Goal: Transaction & Acquisition: Purchase product/service

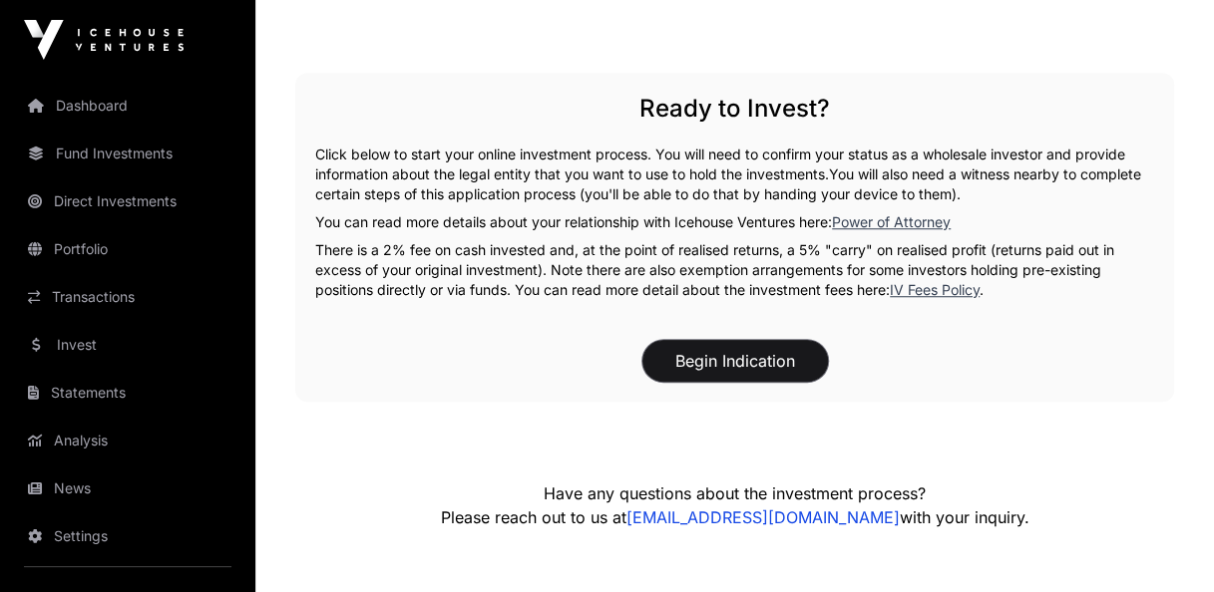
click at [698, 357] on button "Begin Indication" at bounding box center [735, 361] width 186 height 42
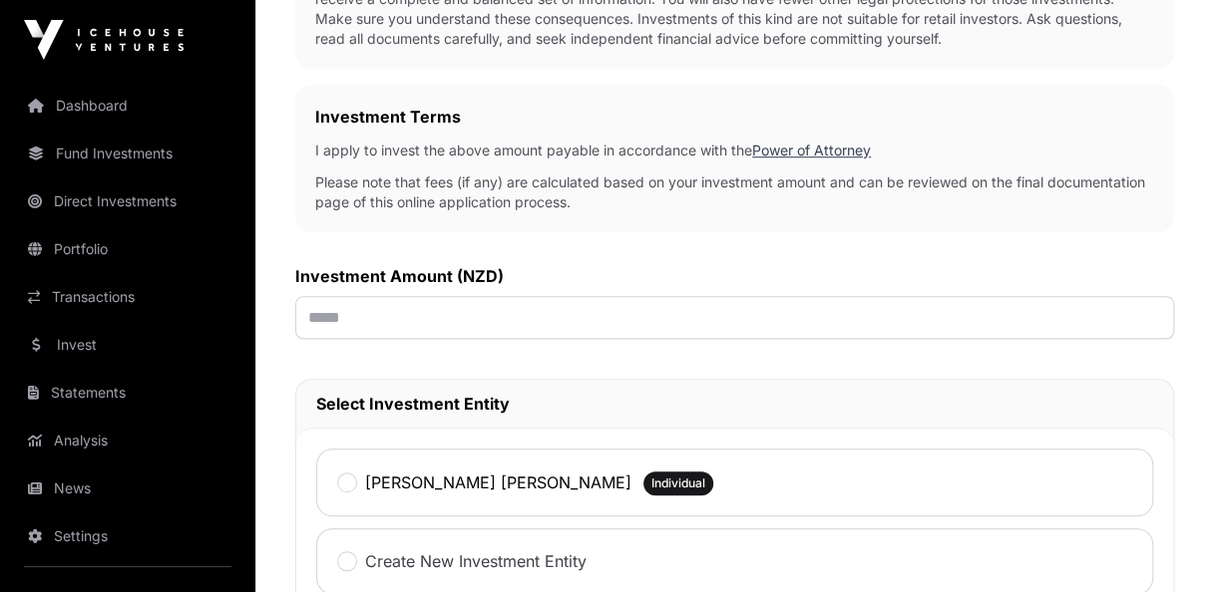
scroll to position [598, 0]
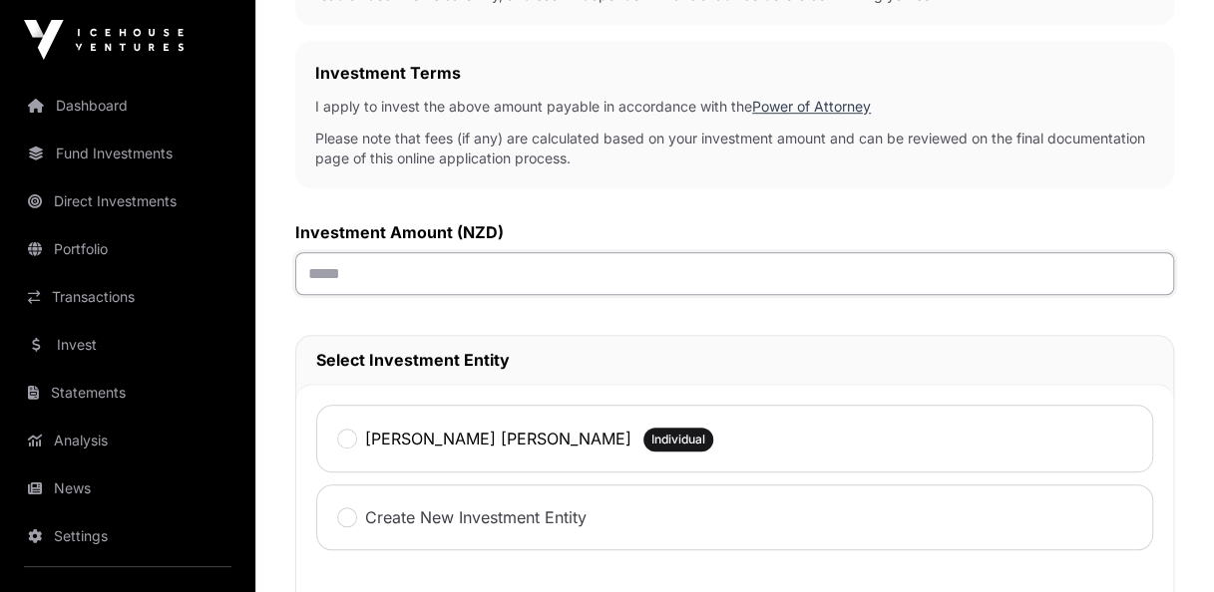
click at [480, 285] on input "text" at bounding box center [734, 273] width 879 height 43
type input "*******"
click at [332, 441] on div "[PERSON_NAME] [PERSON_NAME] Individual" at bounding box center [734, 439] width 837 height 68
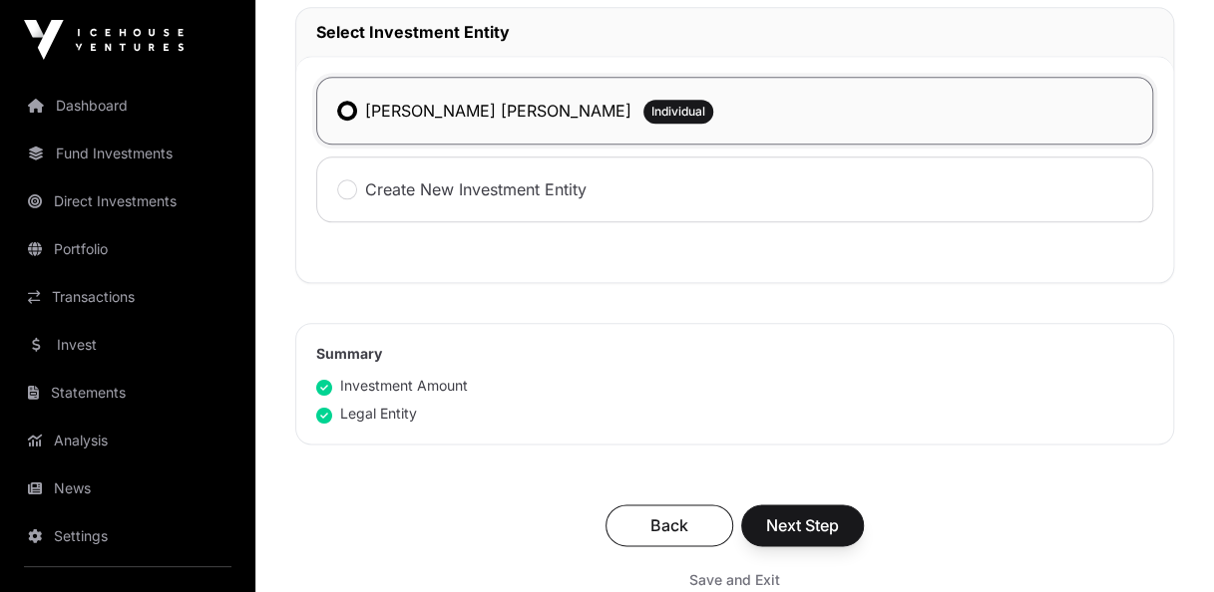
scroll to position [1097, 0]
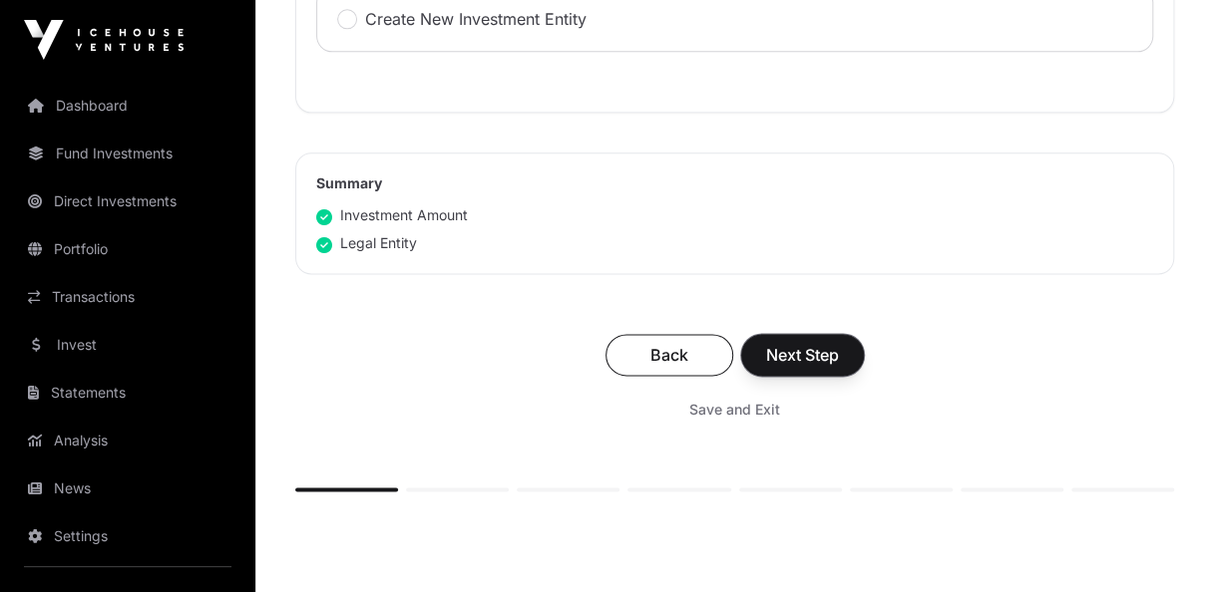
click at [826, 347] on span "Next Step" at bounding box center [802, 355] width 73 height 24
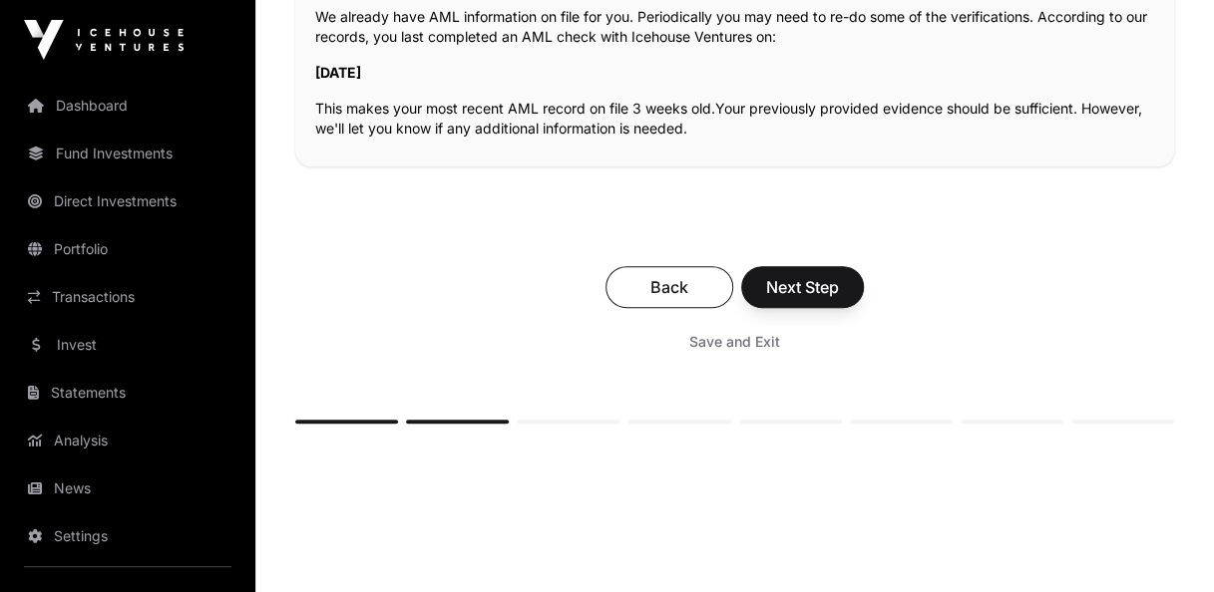
scroll to position [598, 0]
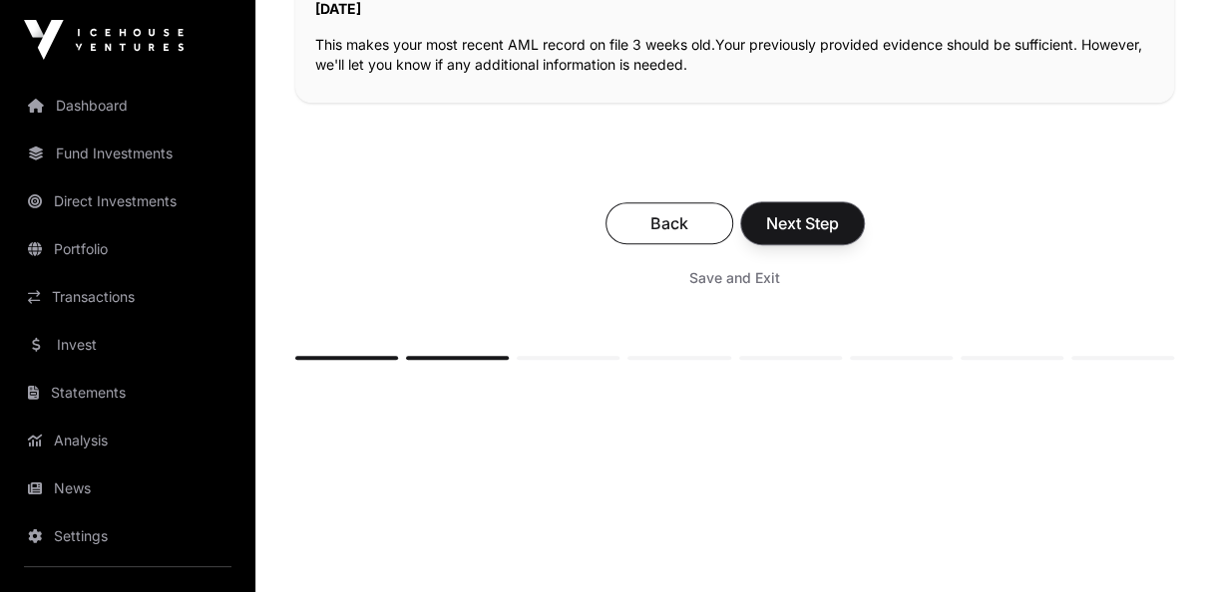
click at [840, 229] on button "Next Step" at bounding box center [802, 223] width 123 height 42
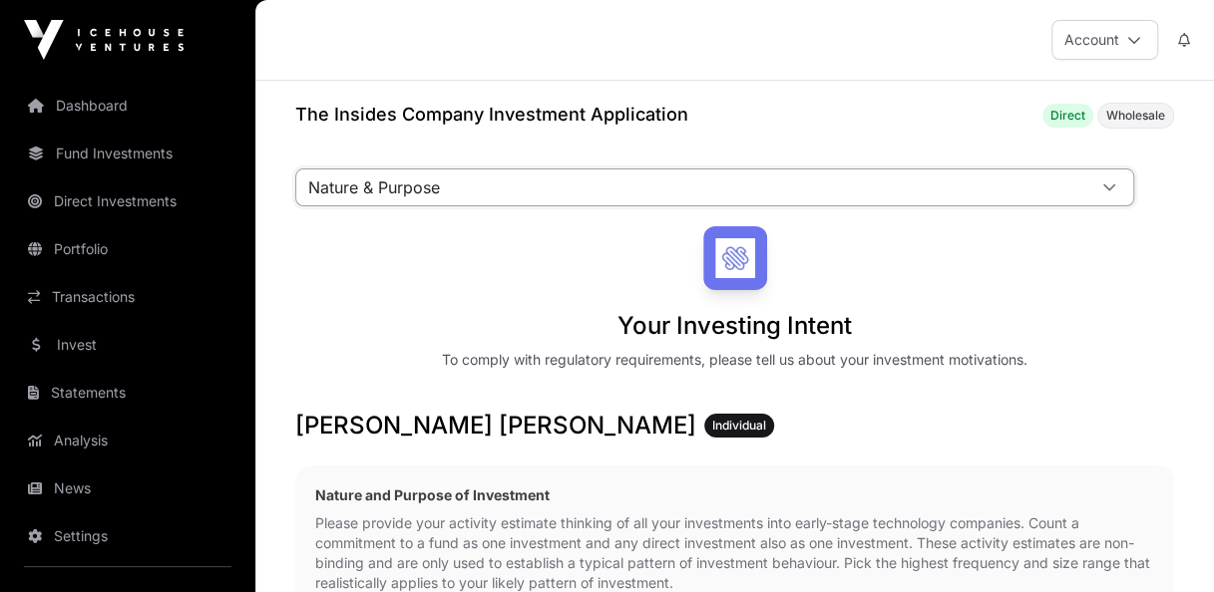
click at [519, 183] on span "Nature & Purpose" at bounding box center [690, 188] width 789 height 36
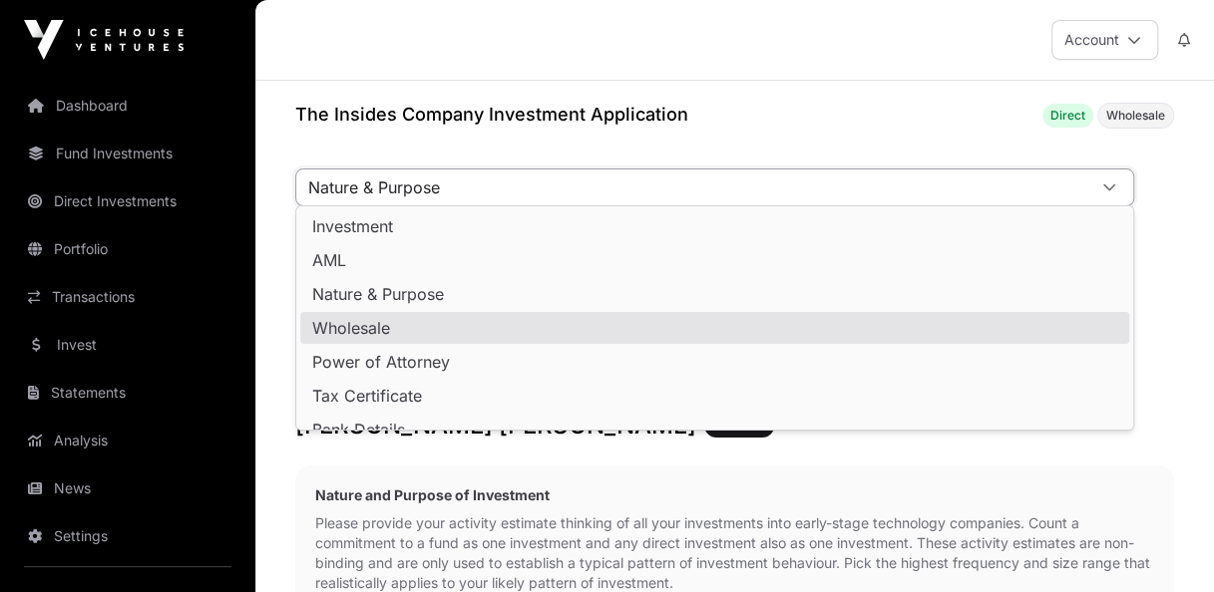
click at [452, 329] on li "Wholesale" at bounding box center [714, 328] width 829 height 32
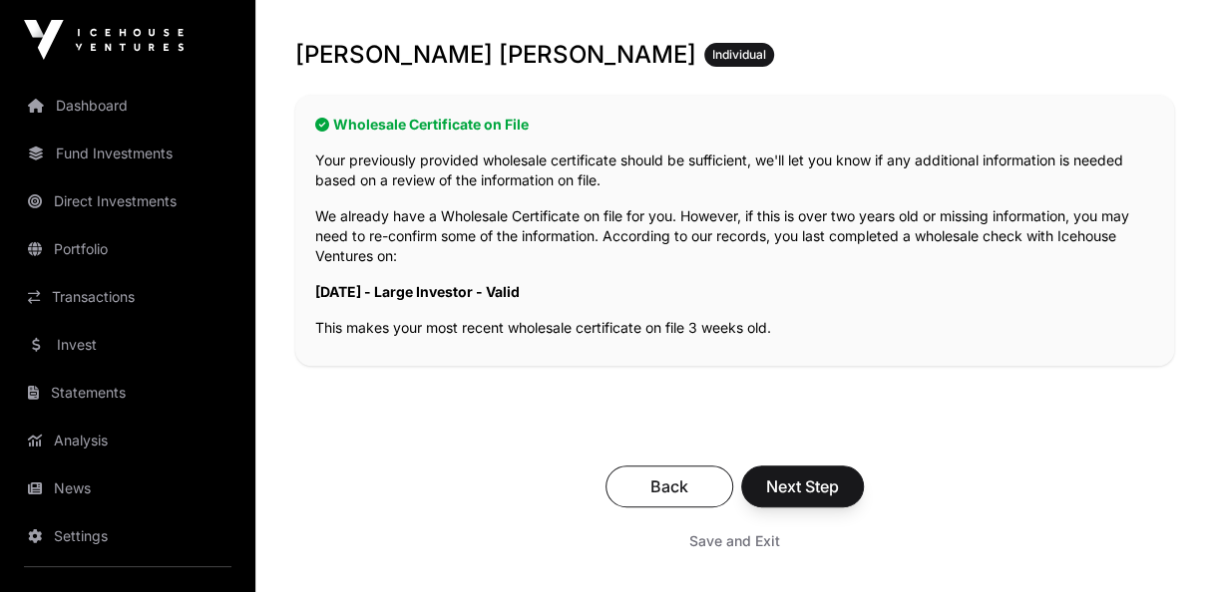
scroll to position [499, 0]
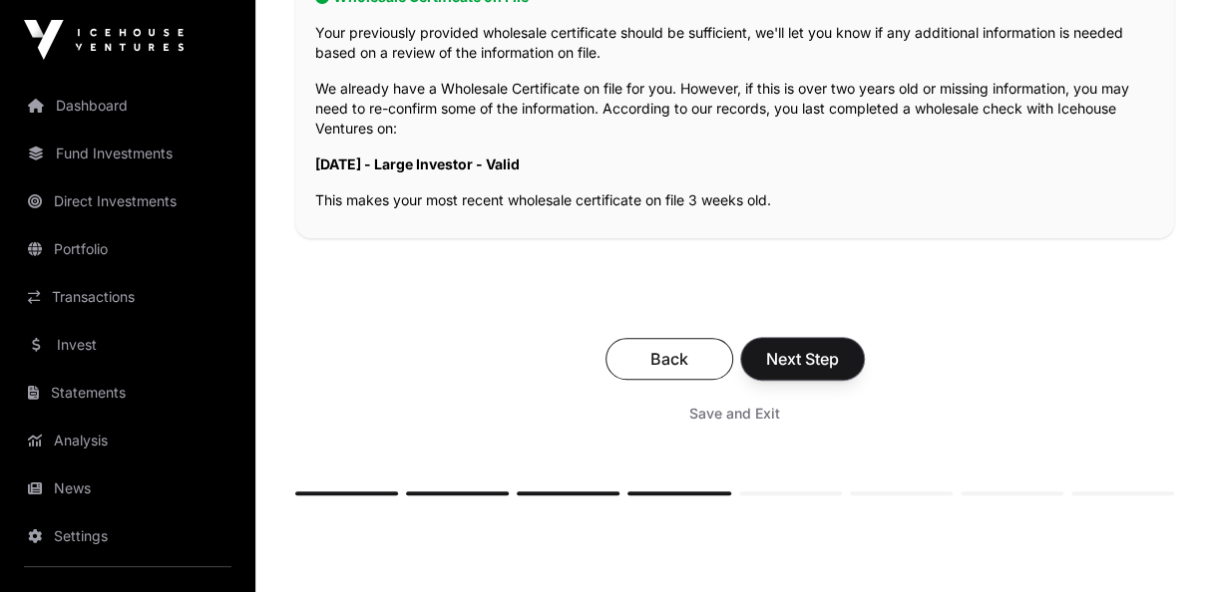
click at [790, 347] on span "Next Step" at bounding box center [802, 359] width 73 height 24
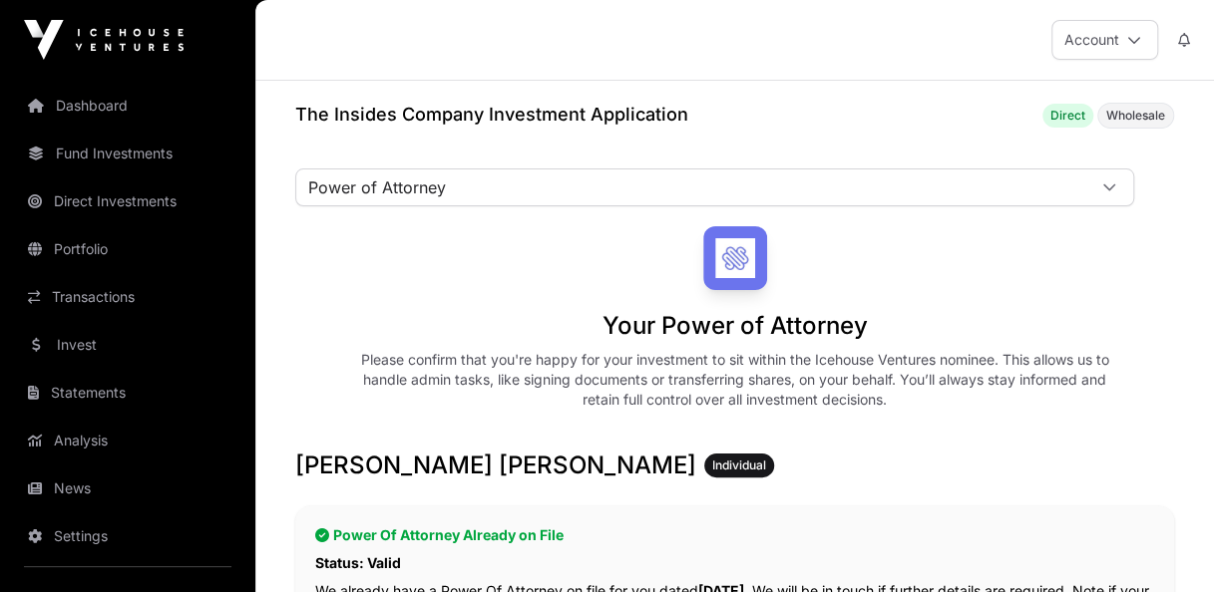
scroll to position [299, 0]
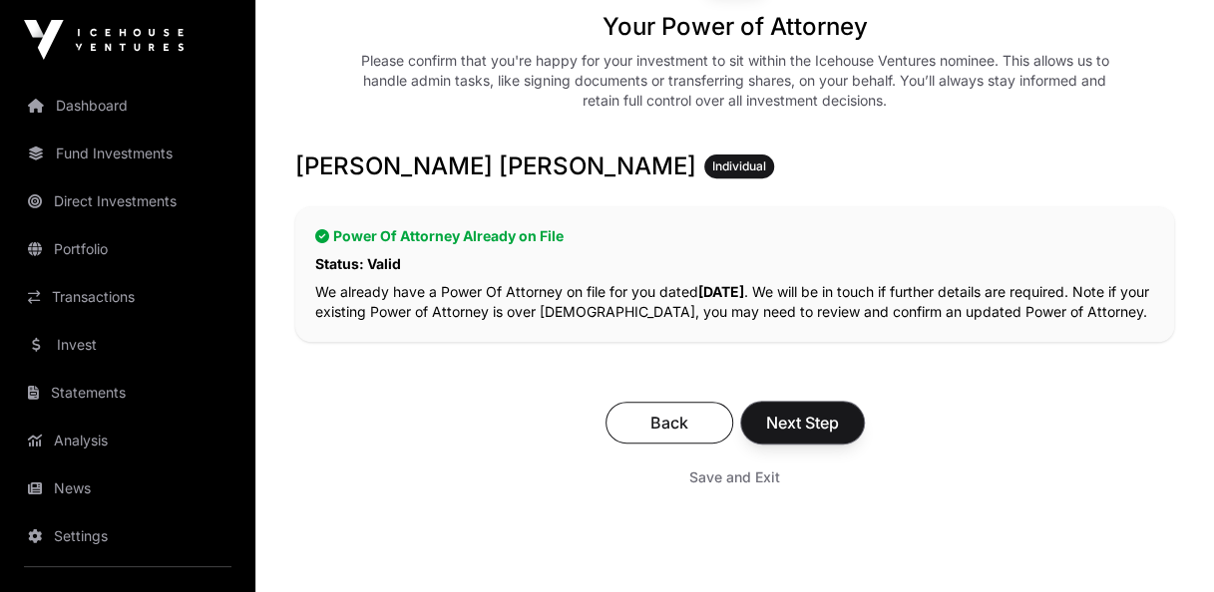
click at [816, 411] on span "Next Step" at bounding box center [802, 423] width 73 height 24
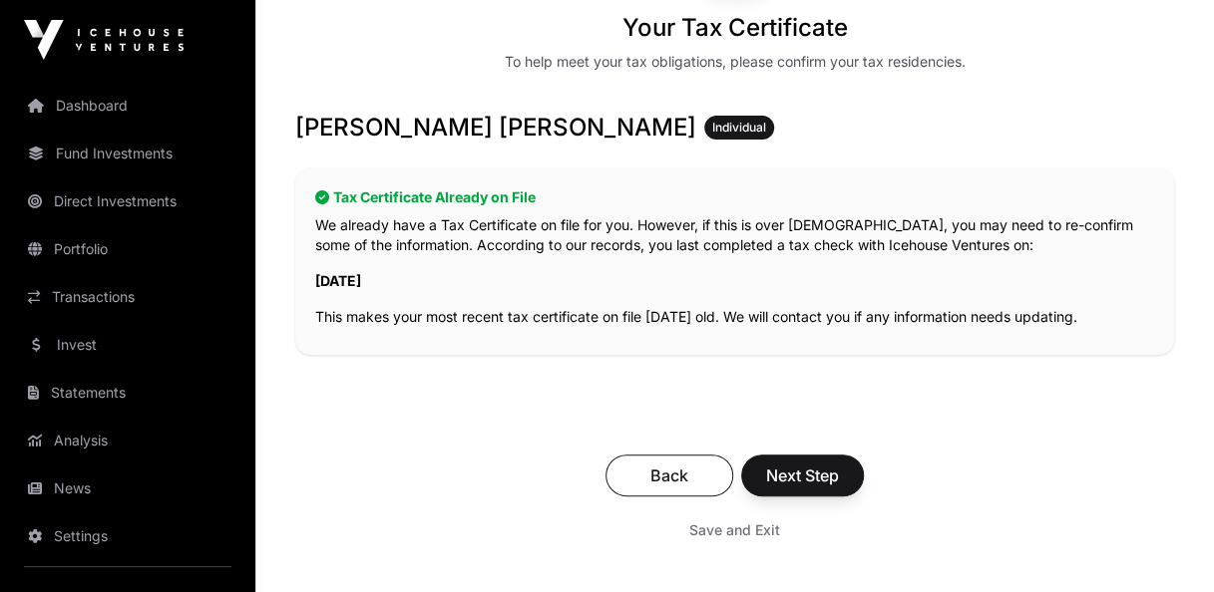
scroll to position [299, 0]
click at [824, 469] on span "Next Step" at bounding box center [802, 475] width 73 height 24
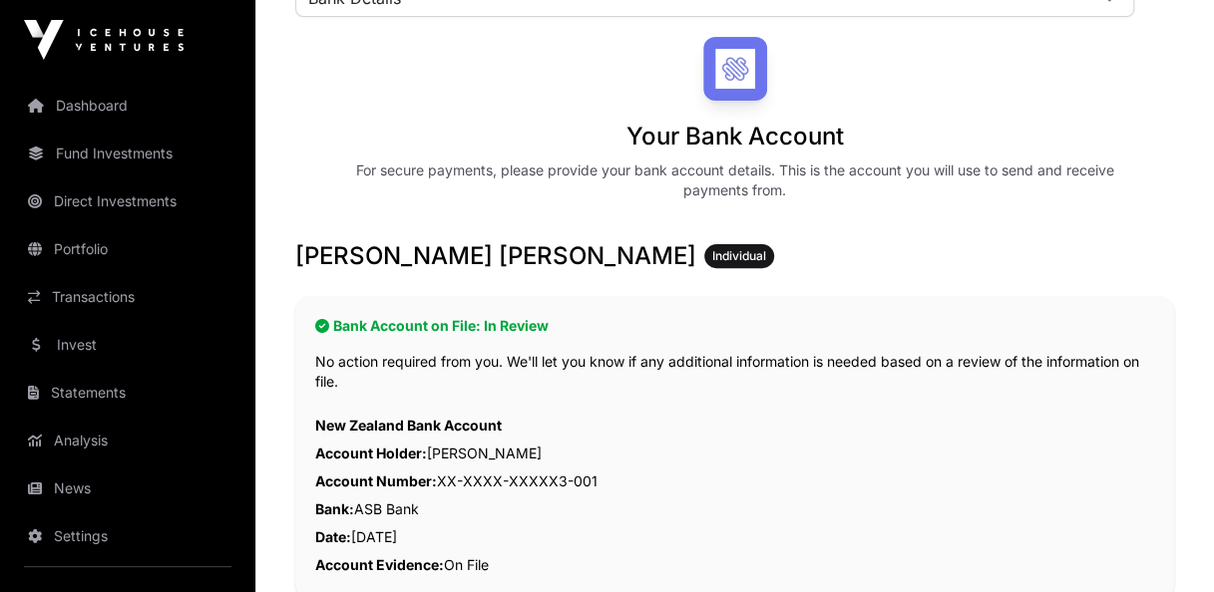
scroll to position [399, 0]
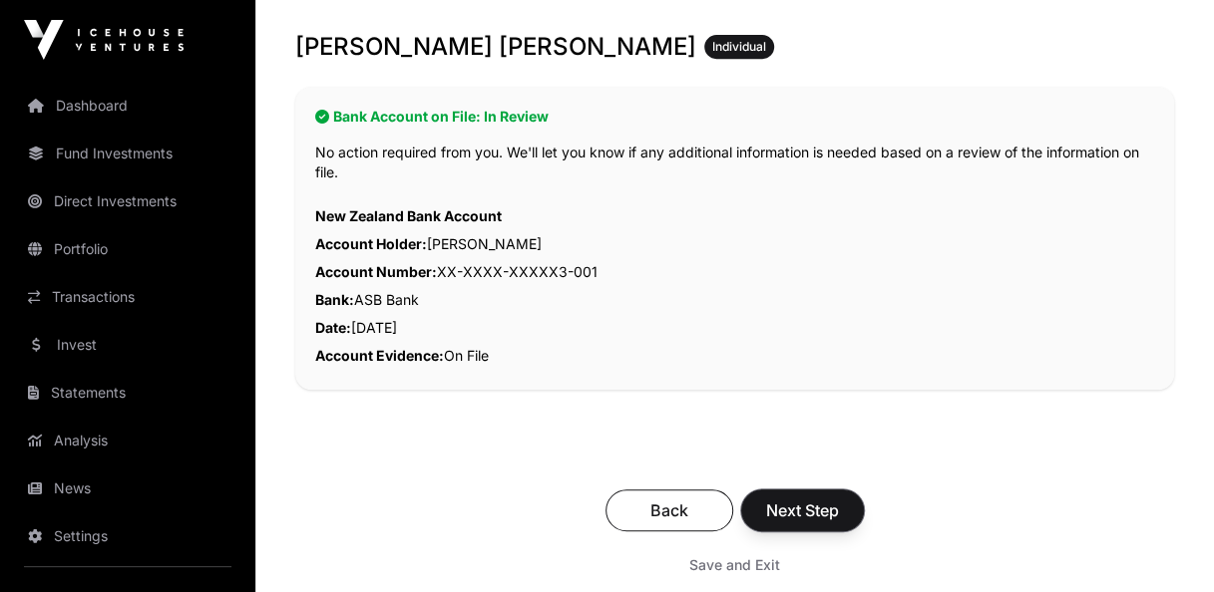
click at [839, 512] on span "Next Step" at bounding box center [802, 511] width 73 height 24
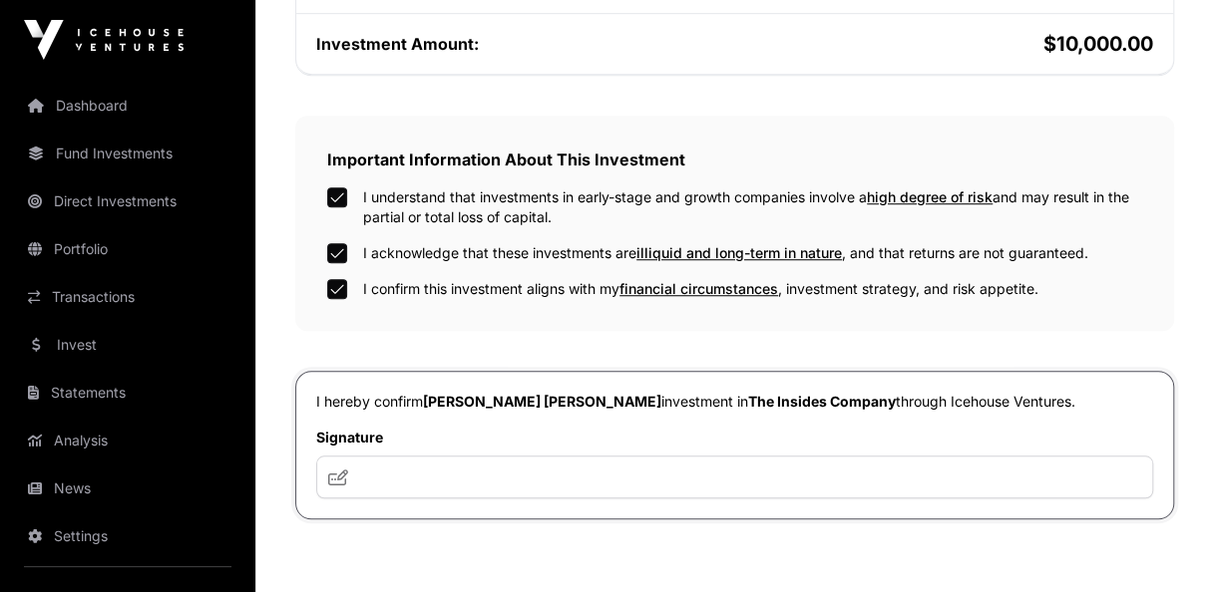
scroll to position [698, 0]
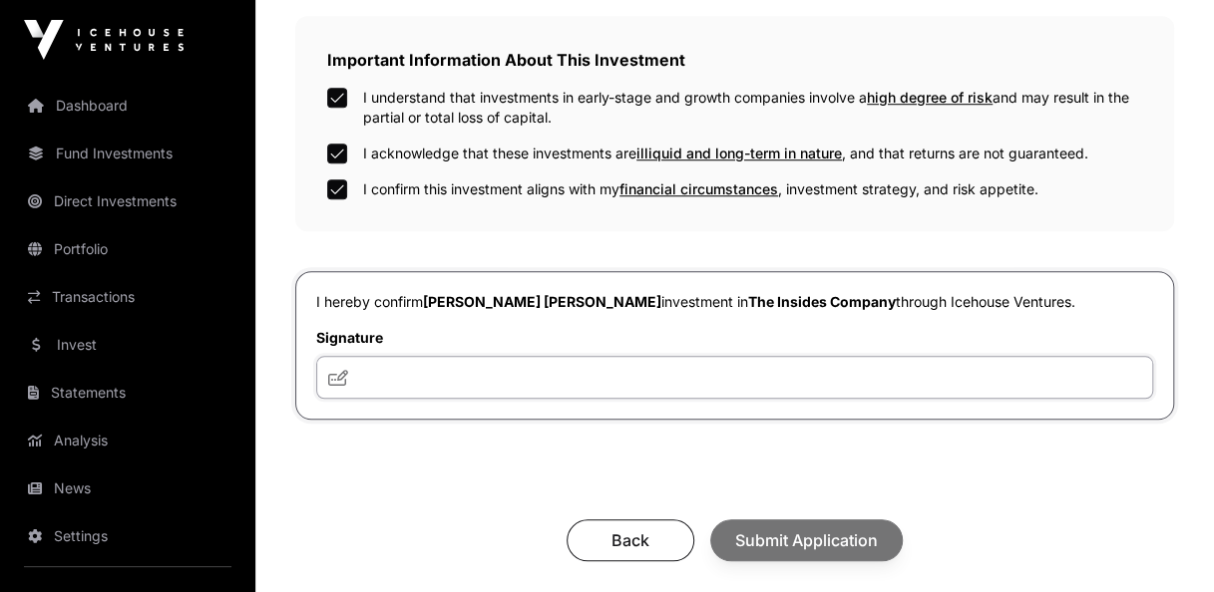
click at [463, 367] on input "text" at bounding box center [734, 377] width 837 height 43
type input "**********"
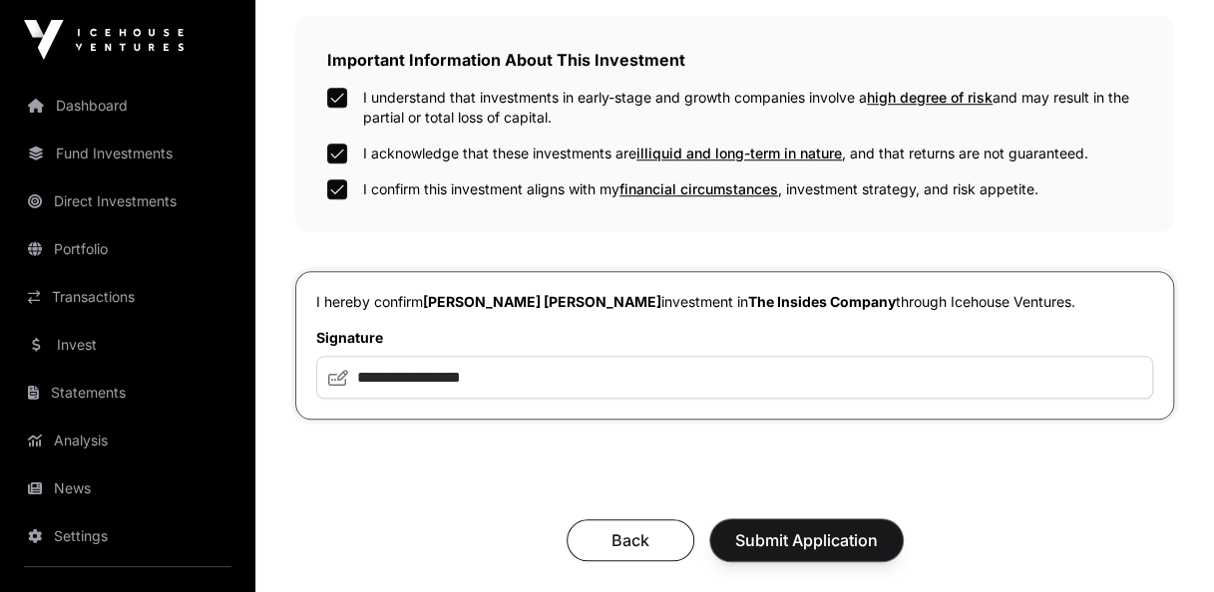
click at [847, 537] on span "Submit Application" at bounding box center [806, 541] width 143 height 24
